Goal: Task Accomplishment & Management: Complete application form

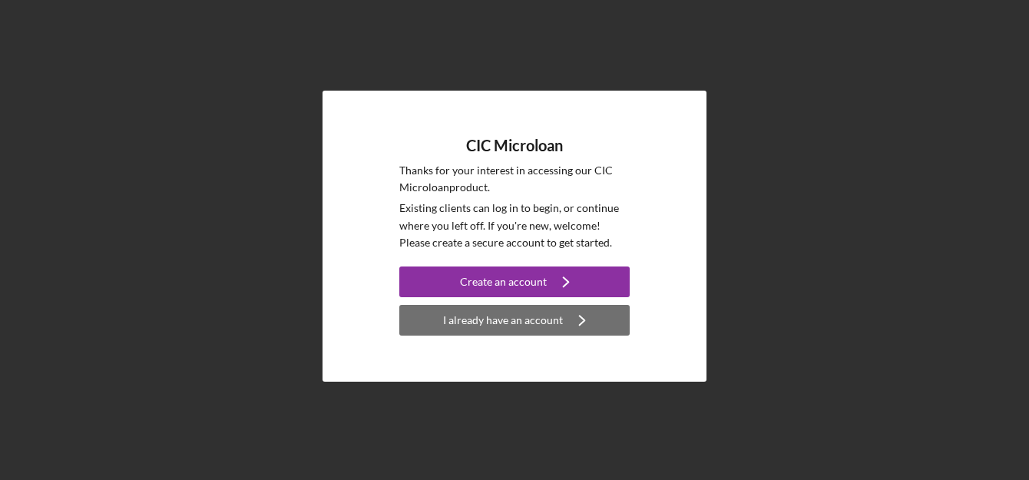
click at [506, 322] on div "I already have an account" at bounding box center [503, 320] width 120 height 31
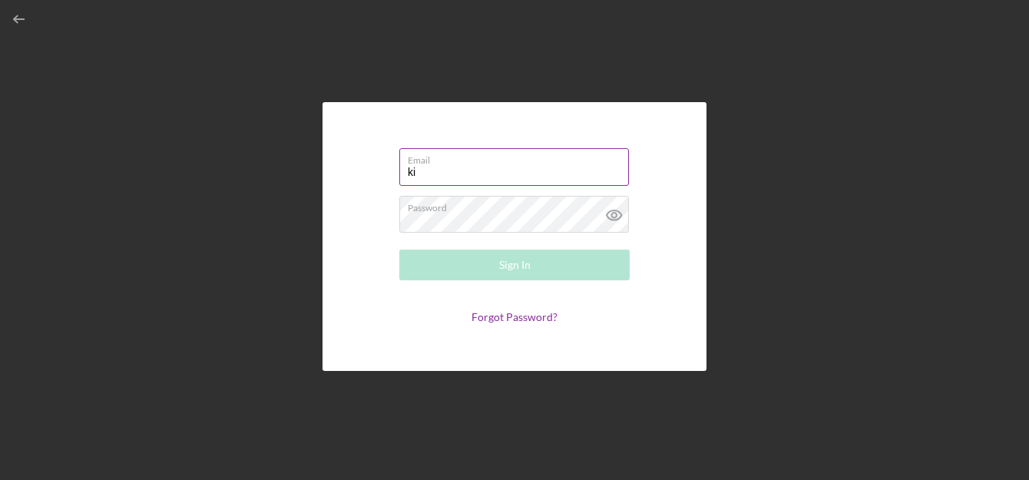
type input "k"
type input "[EMAIL_ADDRESS][DOMAIN_NAME]"
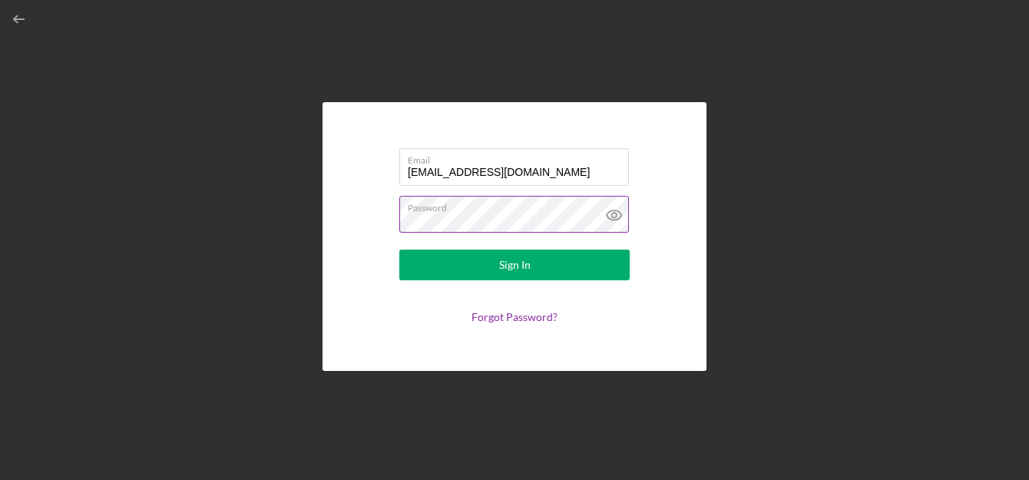
click at [614, 214] on icon at bounding box center [614, 215] width 38 height 38
click at [888, 154] on div "Email [EMAIL_ADDRESS][DOMAIN_NAME] Password Sign In Forgot Password?" at bounding box center [515, 236] width 1014 height 472
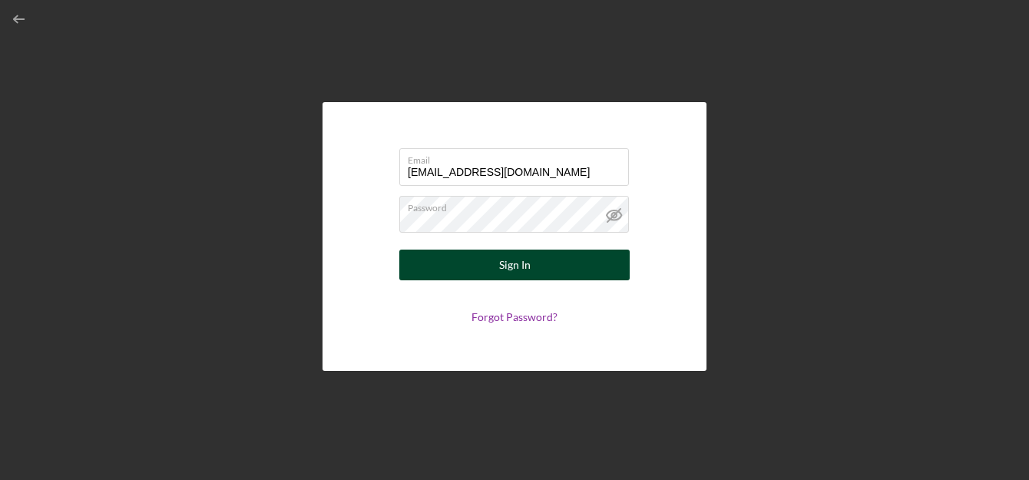
click at [533, 262] on button "Sign In" at bounding box center [514, 265] width 230 height 31
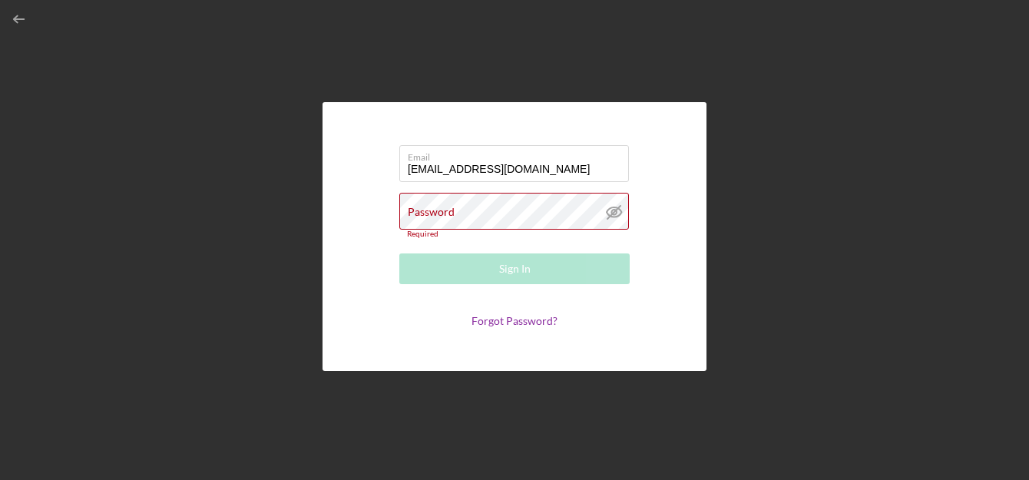
click at [751, 140] on div "Email [EMAIL_ADDRESS][DOMAIN_NAME] Password Required Sign In Forgot Password?" at bounding box center [515, 236] width 1014 height 472
click at [418, 212] on label "Password" at bounding box center [431, 212] width 47 height 12
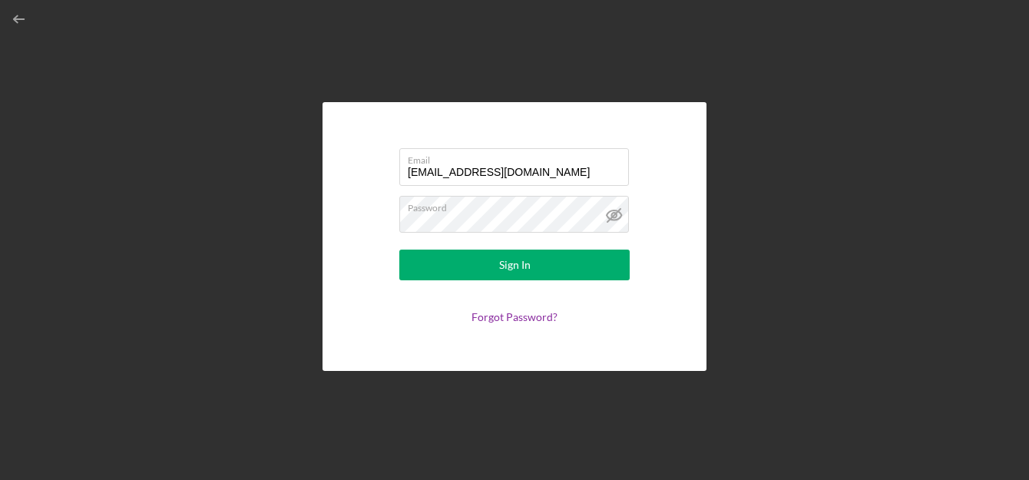
click at [820, 92] on div "Email [EMAIL_ADDRESS][DOMAIN_NAME] Password Sign In Forgot Password?" at bounding box center [515, 236] width 1014 height 472
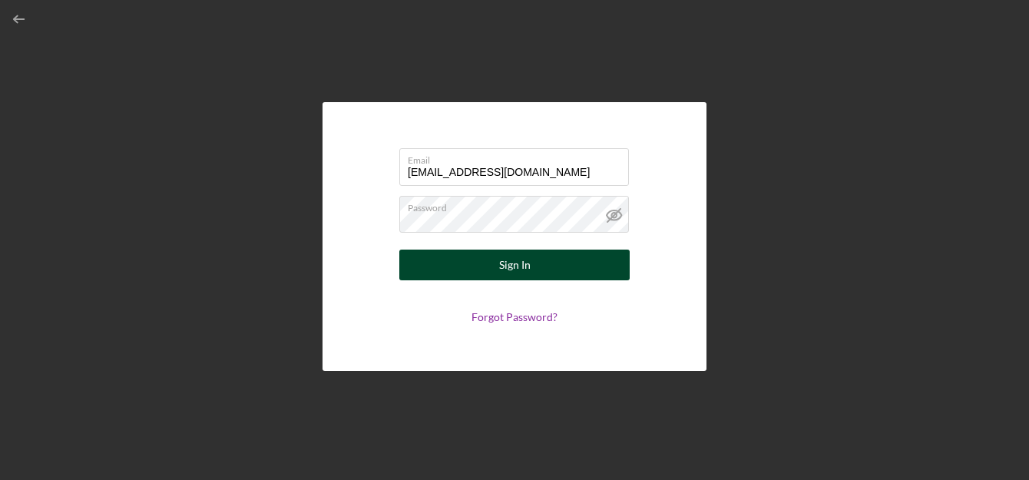
click at [524, 270] on div "Sign In" at bounding box center [514, 265] width 31 height 31
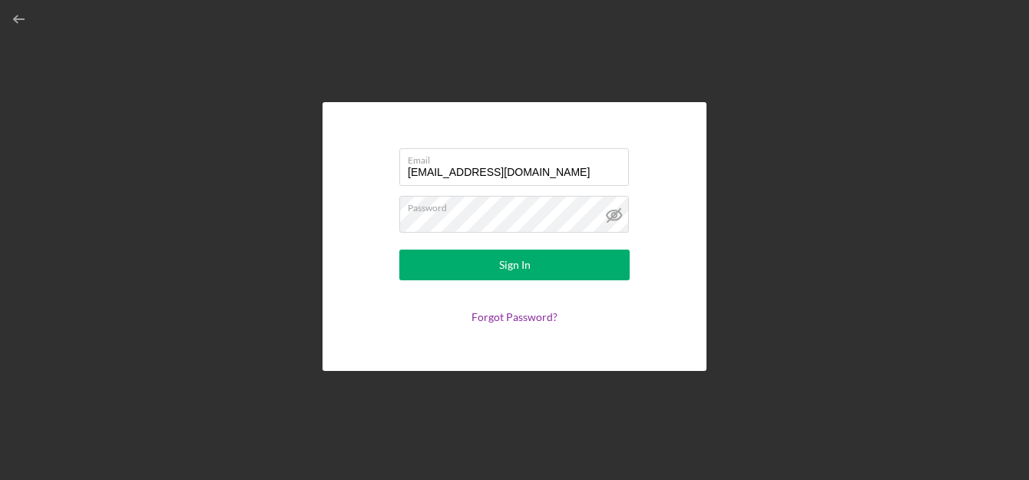
click at [845, 180] on div "Email [EMAIL_ADDRESS][DOMAIN_NAME] Password Sign In Forgot Password?" at bounding box center [515, 236] width 1014 height 472
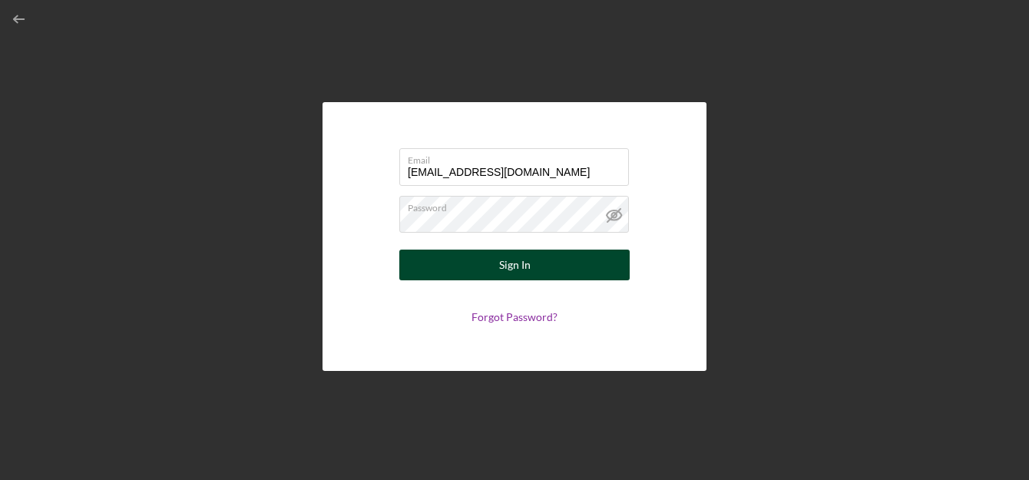
click at [504, 271] on div "Sign In" at bounding box center [514, 265] width 31 height 31
